Goal: Find specific page/section: Find specific page/section

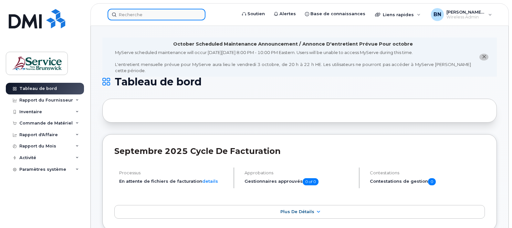
click at [195, 12] on div at bounding box center [156, 15] width 98 height 12
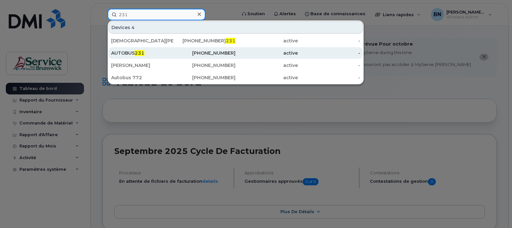
type input "231"
click at [203, 51] on div "[PHONE_NUMBER]" at bounding box center [204, 53] width 62 height 6
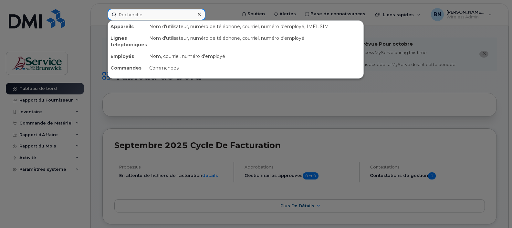
click at [188, 15] on input at bounding box center [156, 15] width 98 height 12
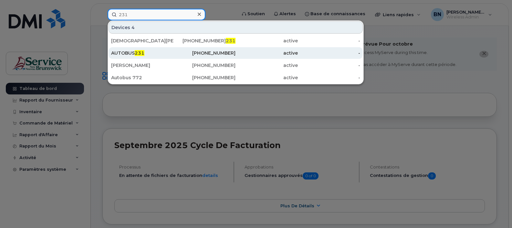
type input "231"
click at [174, 52] on div "506-790-5327" at bounding box center [204, 53] width 62 height 6
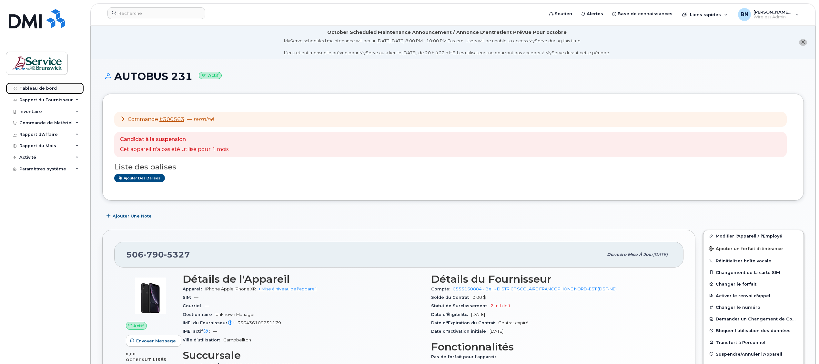
click at [50, 85] on link "Tableau de bord" at bounding box center [45, 89] width 78 height 12
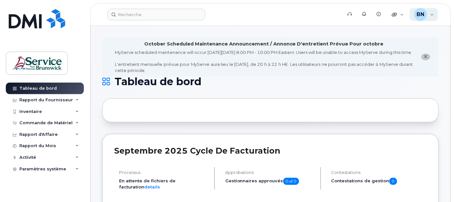
click at [420, 15] on span "BN" at bounding box center [421, 15] width 8 height 8
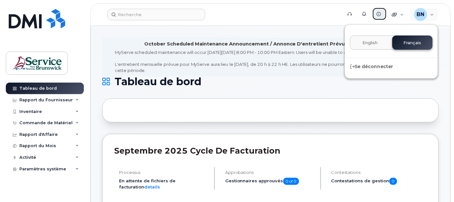
click at [381, 14] on icon at bounding box center [379, 14] width 4 height 4
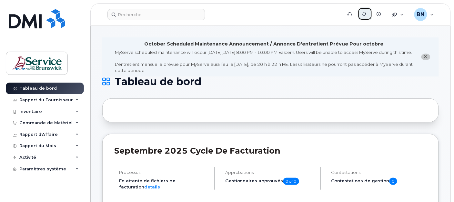
click at [367, 14] on icon at bounding box center [364, 14] width 4 height 4
click at [54, 99] on div "Rapport du Fournisseur" at bounding box center [46, 99] width 54 height 5
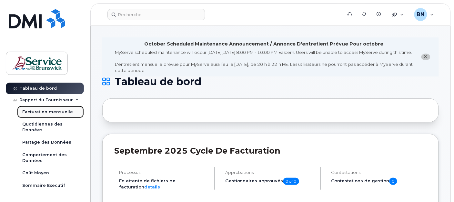
click at [53, 113] on div "Facturation mensuelle" at bounding box center [47, 112] width 51 height 6
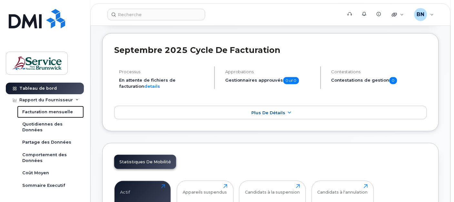
scroll to position [143, 0]
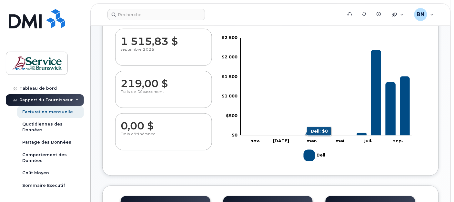
scroll to position [107, 0]
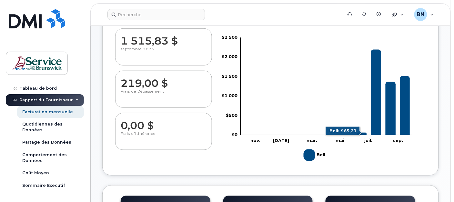
click at [363, 133] on icon "Bell" at bounding box center [362, 134] width 10 height 3
click at [378, 114] on icon "Bell" at bounding box center [376, 93] width 10 height 86
click at [366, 46] on rect "Graphique" at bounding box center [326, 86] width 171 height 97
click at [377, 89] on icon "Bell" at bounding box center [376, 93] width 10 height 86
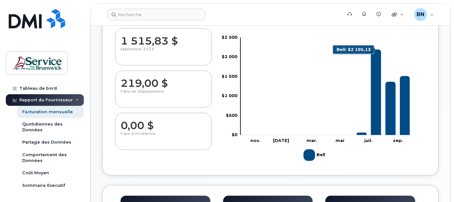
click at [377, 89] on icon "Bell" at bounding box center [376, 93] width 10 height 86
click at [145, 44] on dd "1 515,83 $" at bounding box center [164, 38] width 86 height 18
drag, startPoint x: 149, startPoint y: 66, endPoint x: 147, endPoint y: 76, distance: 9.4
click at [147, 76] on div "1 515,83 $ septembre 2025 219,00 $ Frais de Dépassement 0,00 $ Frais d'Itinéran…" at bounding box center [166, 91] width 104 height 127
drag, startPoint x: 147, startPoint y: 76, endPoint x: 151, endPoint y: 109, distance: 33.5
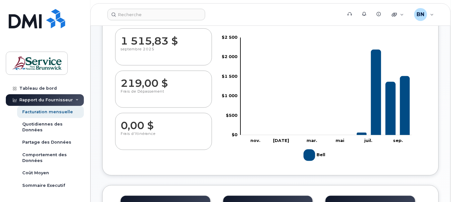
click at [144, 94] on p "Frais de Dépassement" at bounding box center [164, 95] width 86 height 12
click at [150, 126] on dd "0,00 $" at bounding box center [164, 122] width 86 height 18
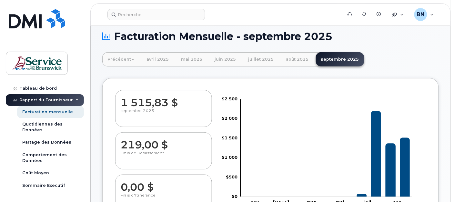
scroll to position [0, 0]
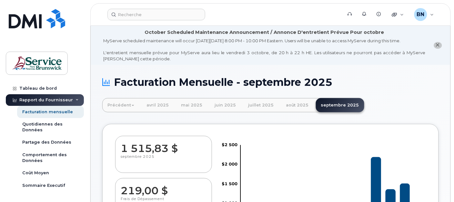
click at [33, 101] on div "Rapport du Fournisseur" at bounding box center [46, 99] width 54 height 5
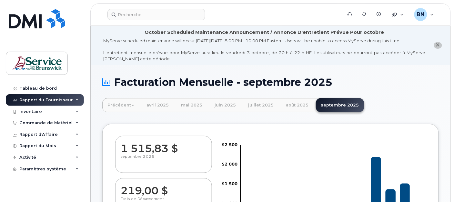
click at [37, 102] on div "Rapport du Fournisseur" at bounding box center [46, 99] width 54 height 5
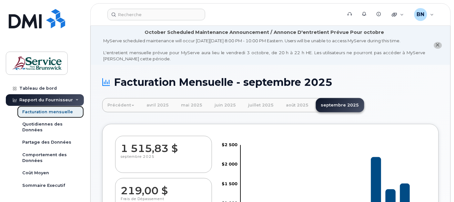
click at [39, 112] on div "Facturation mensuelle" at bounding box center [47, 112] width 51 height 6
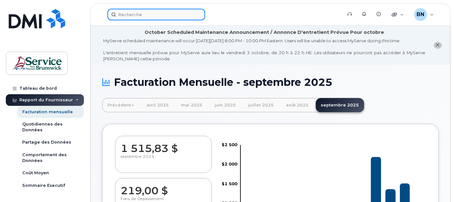
click at [154, 12] on input at bounding box center [156, 15] width 98 height 12
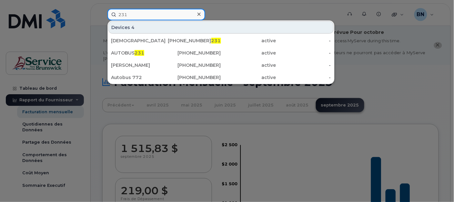
type input "231"
